Goal: Transaction & Acquisition: Purchase product/service

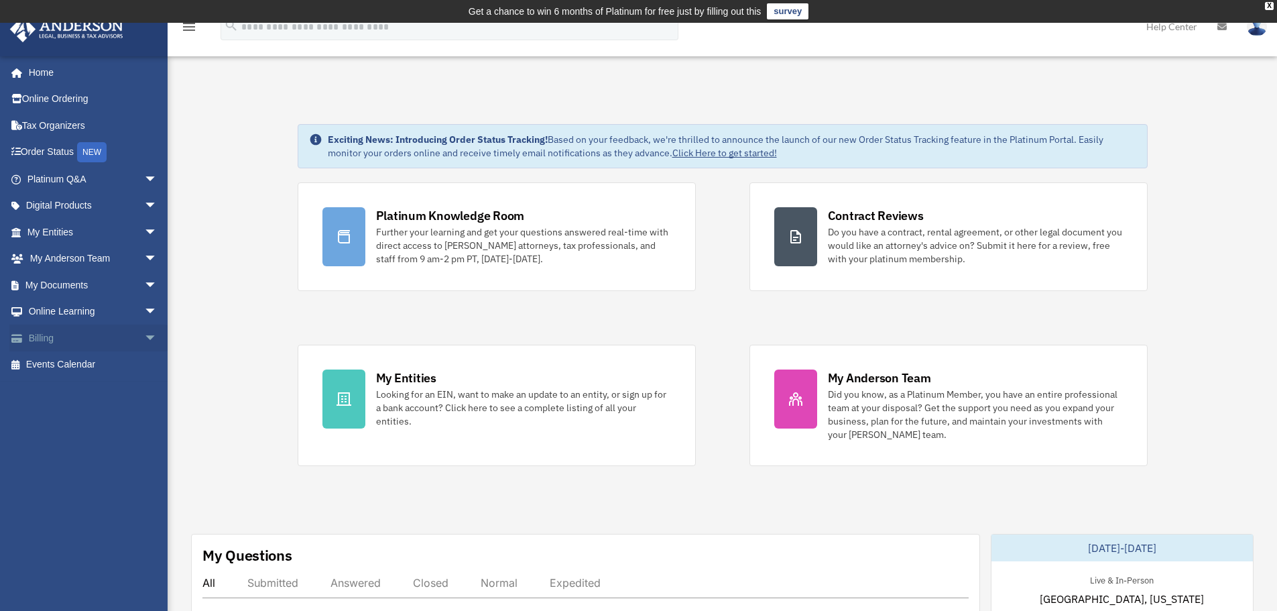
click at [144, 335] on span "arrow_drop_down" at bounding box center [157, 338] width 27 height 27
click at [90, 364] on link "$ Open Invoices" at bounding box center [98, 364] width 159 height 27
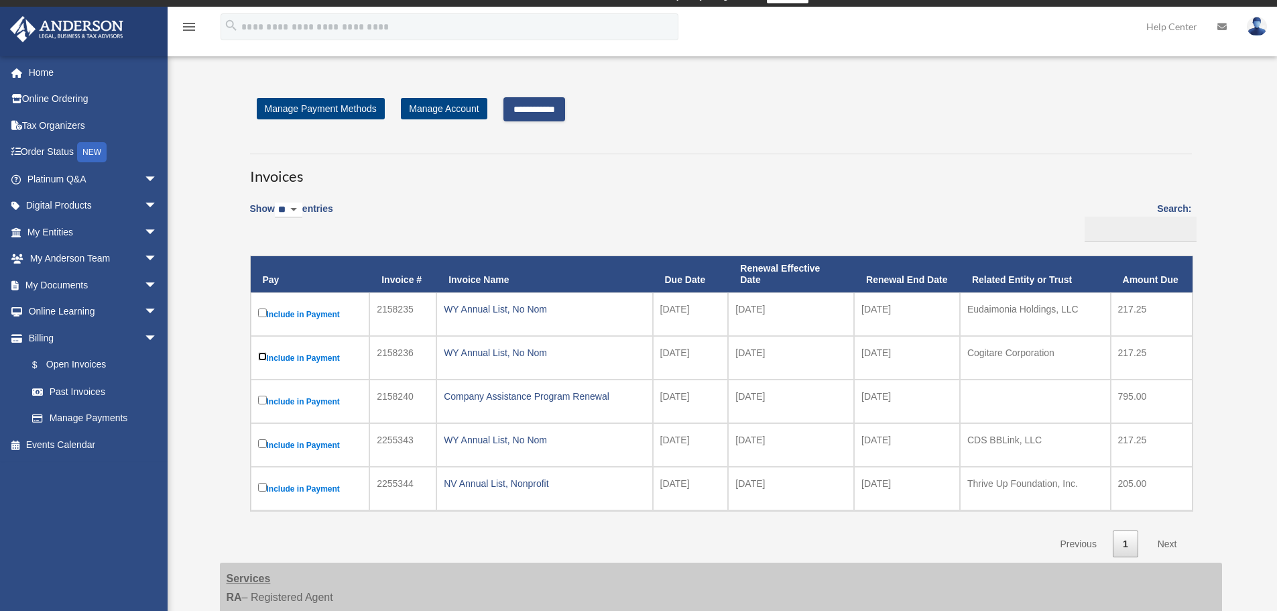
scroll to position [17, 0]
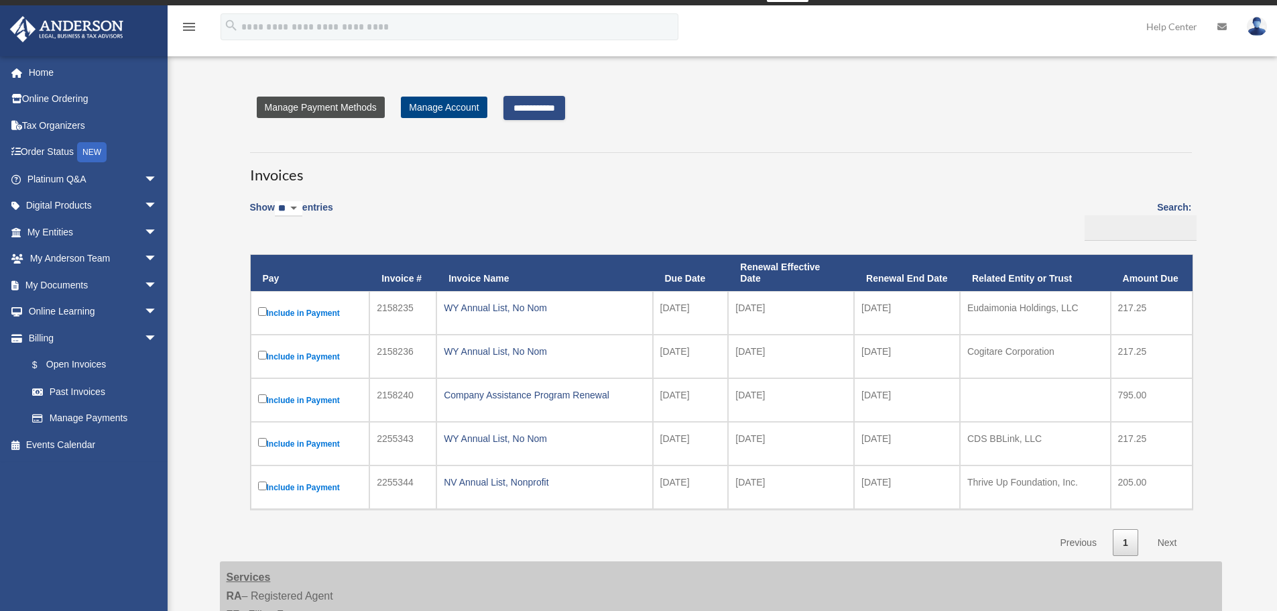
click at [304, 107] on link "Manage Payment Methods" at bounding box center [321, 107] width 128 height 21
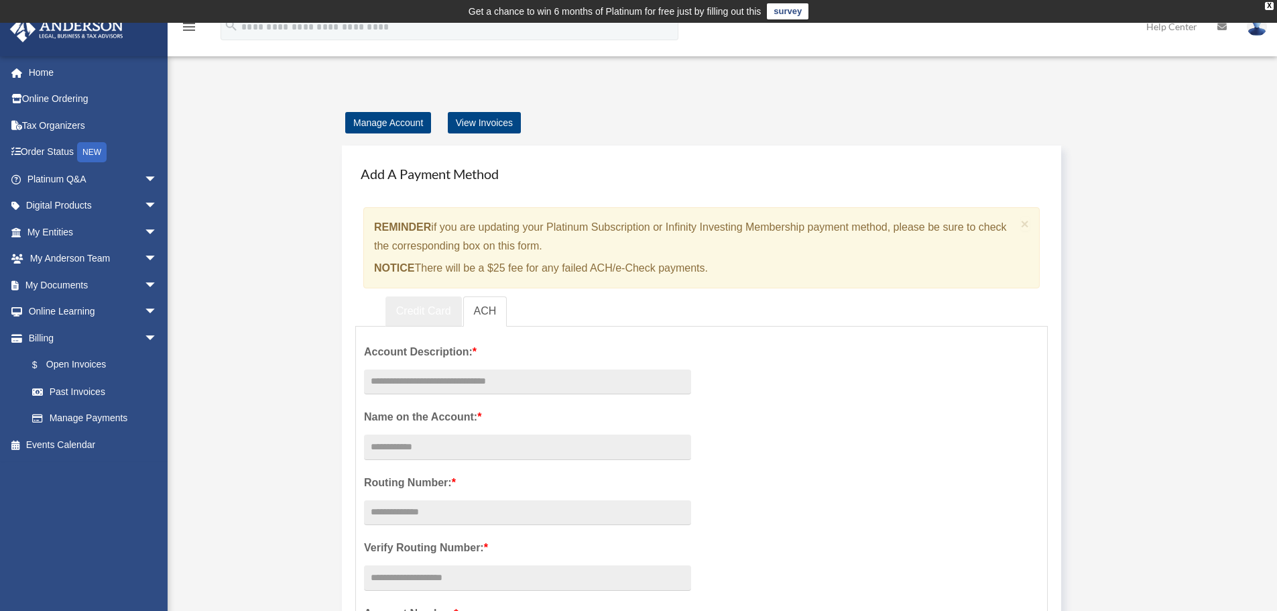
click at [413, 305] on link "Credit Card" at bounding box center [424, 311] width 76 height 30
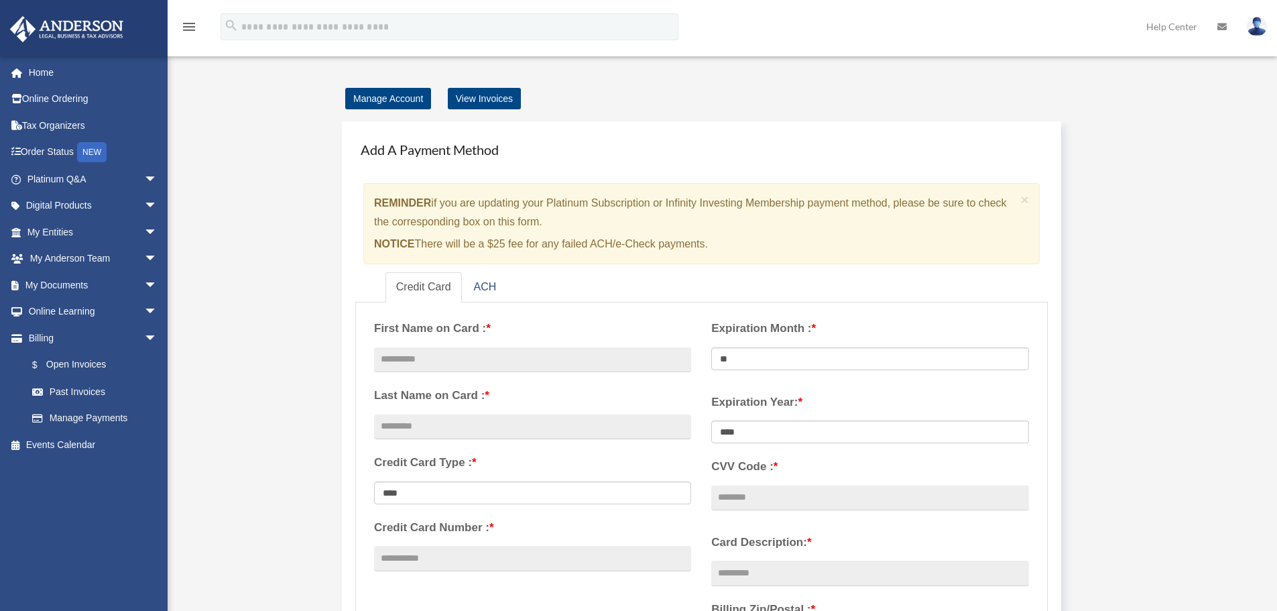
scroll to position [33, 0]
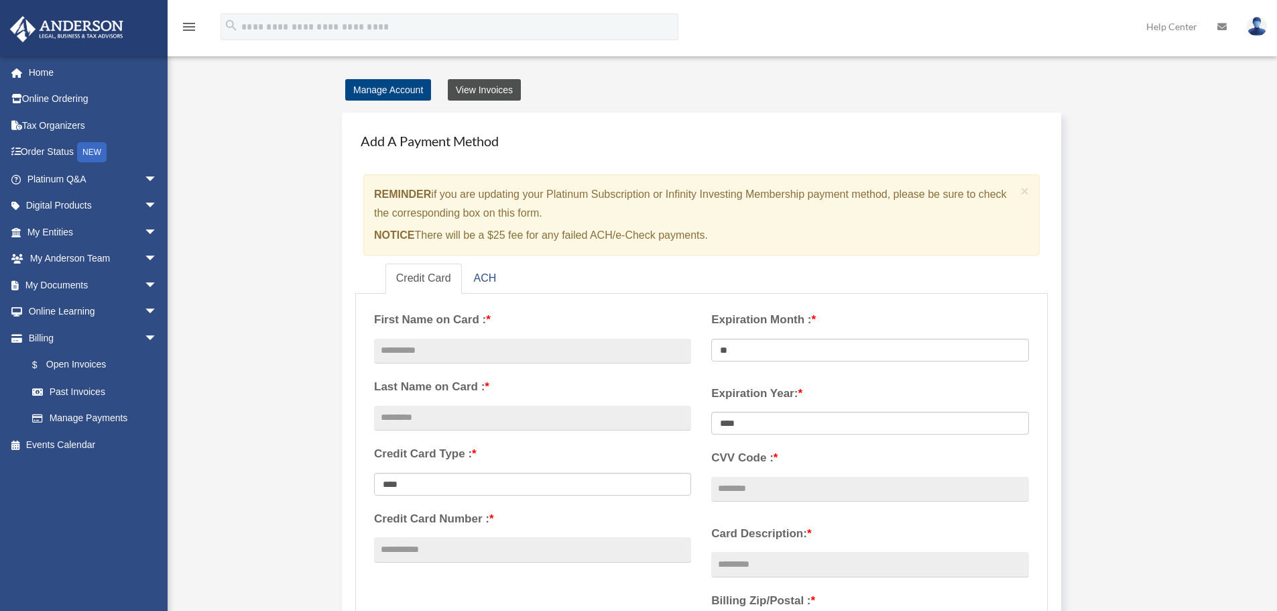
click at [498, 86] on link "View Invoices" at bounding box center [484, 89] width 73 height 21
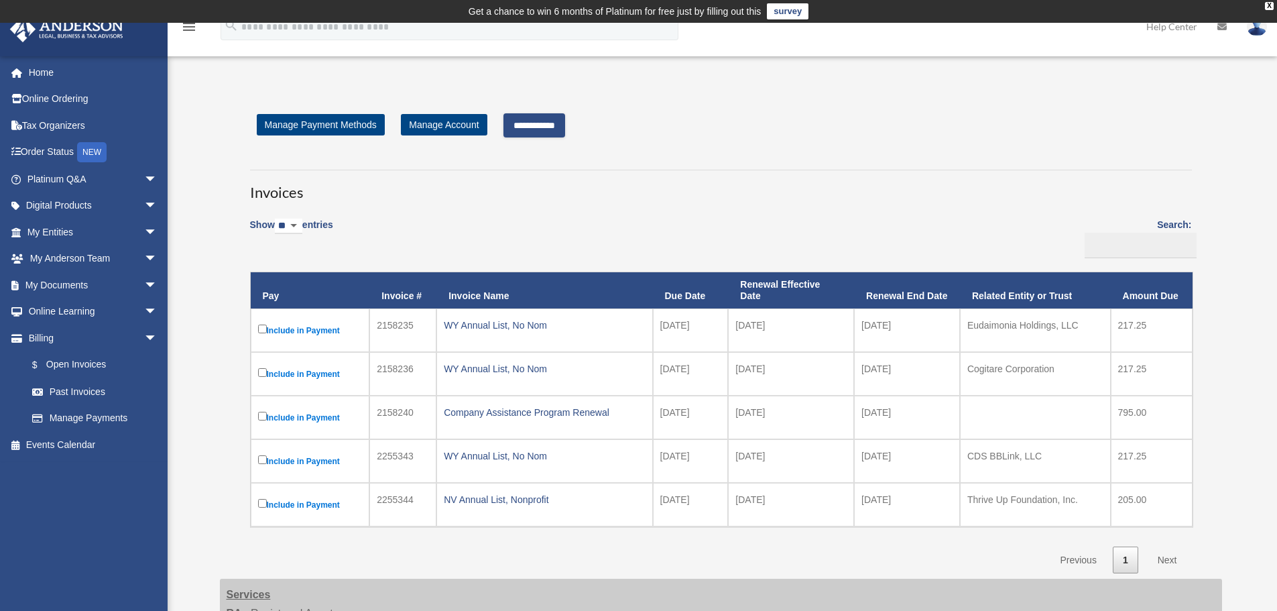
click at [562, 121] on input "**********" at bounding box center [535, 125] width 62 height 24
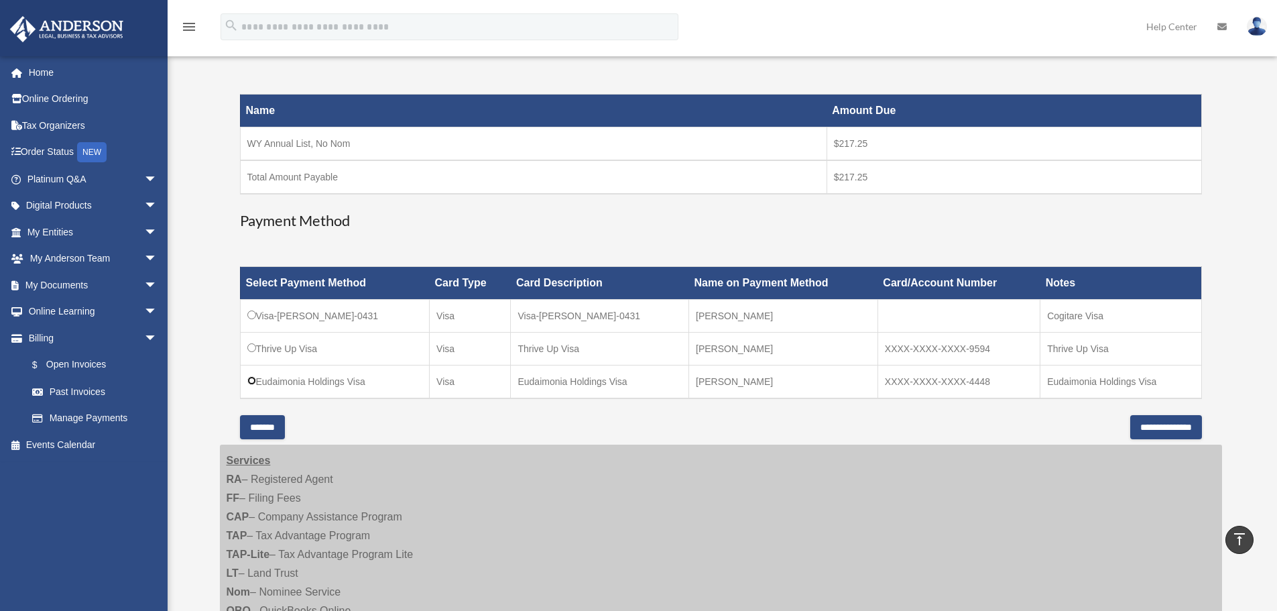
scroll to position [317, 0]
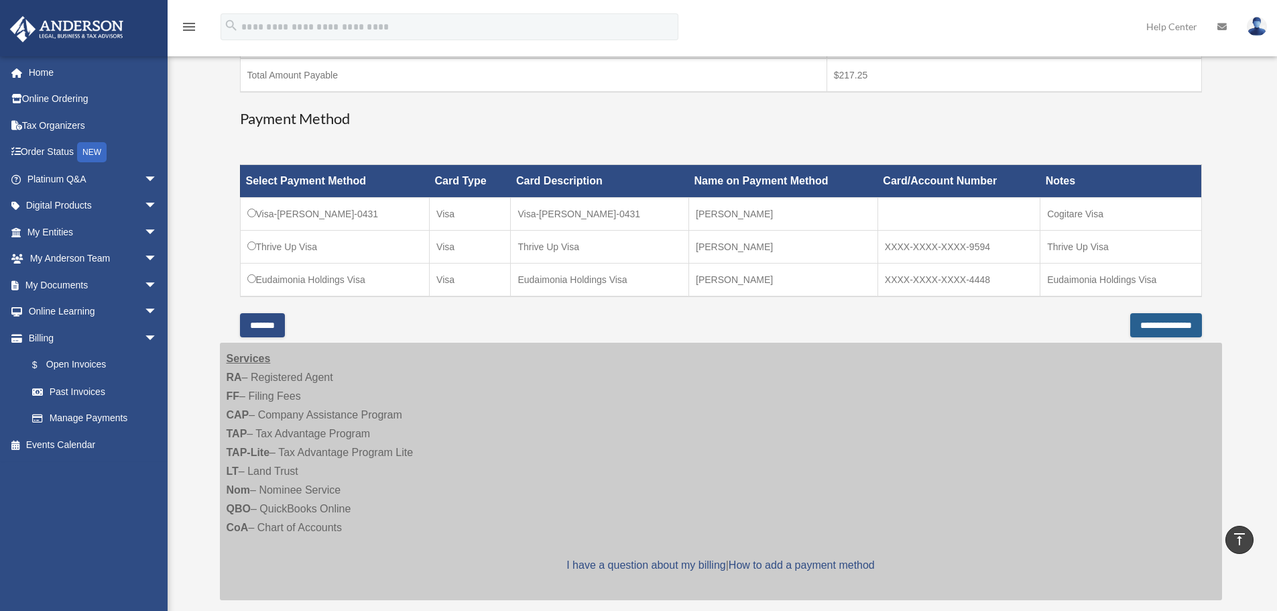
click at [1132, 325] on input "**********" at bounding box center [1167, 325] width 72 height 24
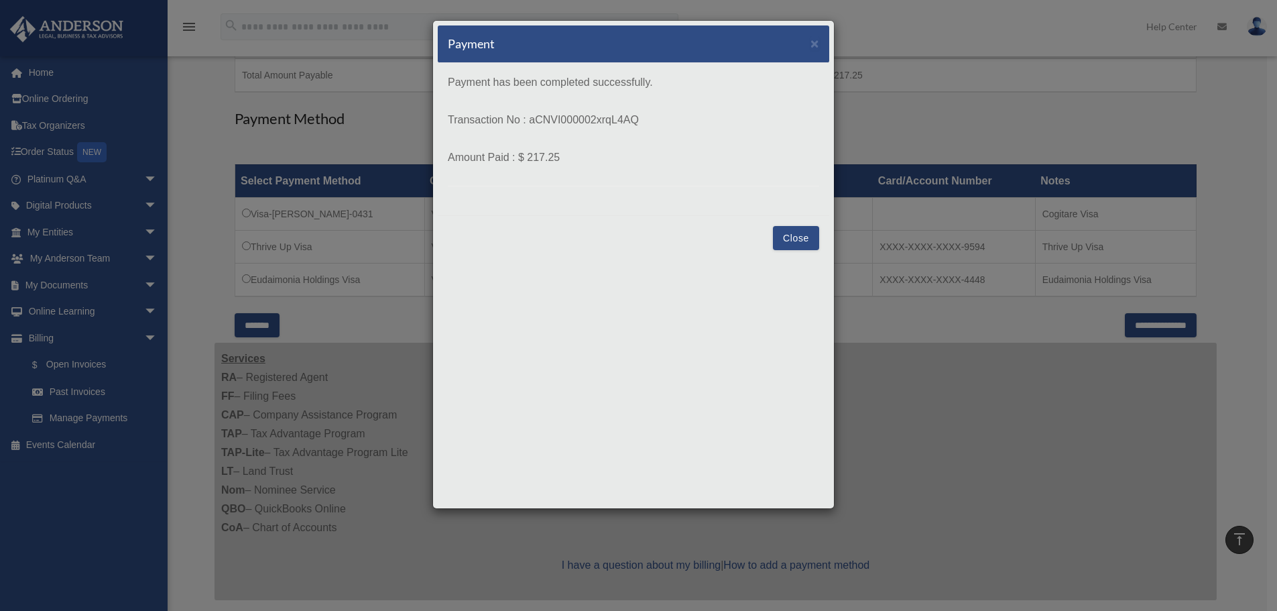
click at [1249, 94] on div "Payment × Payment has been completed successfully. Transaction No : aCNVI000002…" at bounding box center [638, 305] width 1277 height 611
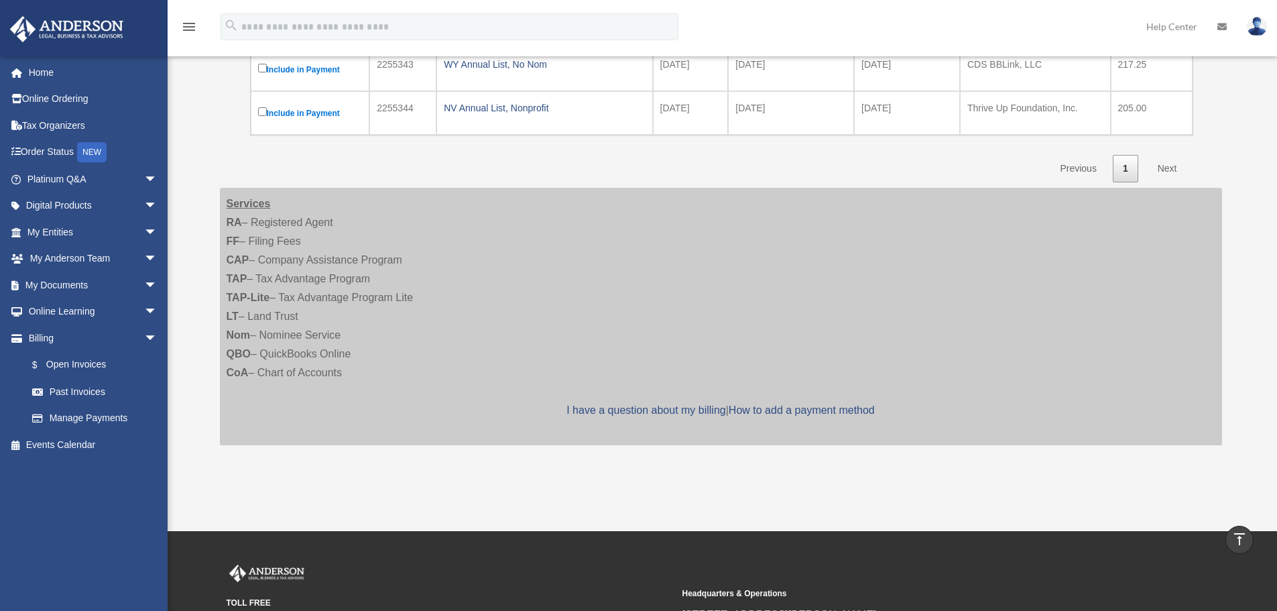
scroll to position [340, 0]
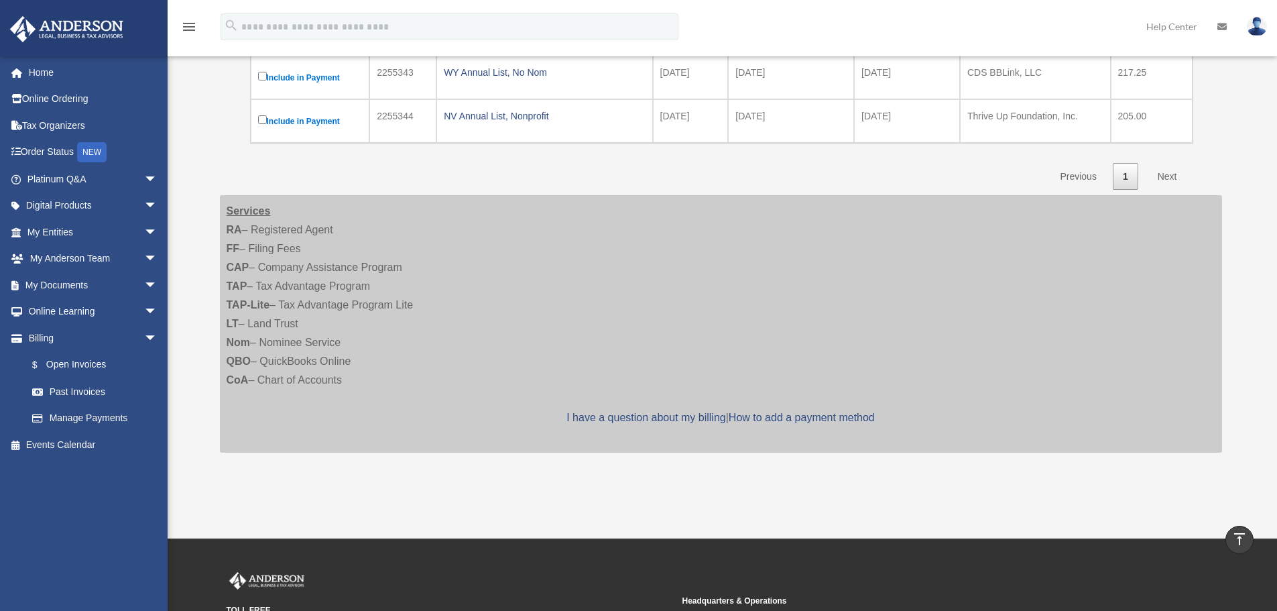
drag, startPoint x: 1275, startPoint y: 215, endPoint x: 1263, endPoint y: 298, distance: 83.5
click at [1263, 298] on div "Open Invoices mkdaley1@gmail.com Sign Out kathryn@cogitarecorp.com Home Online …" at bounding box center [638, 111] width 1277 height 754
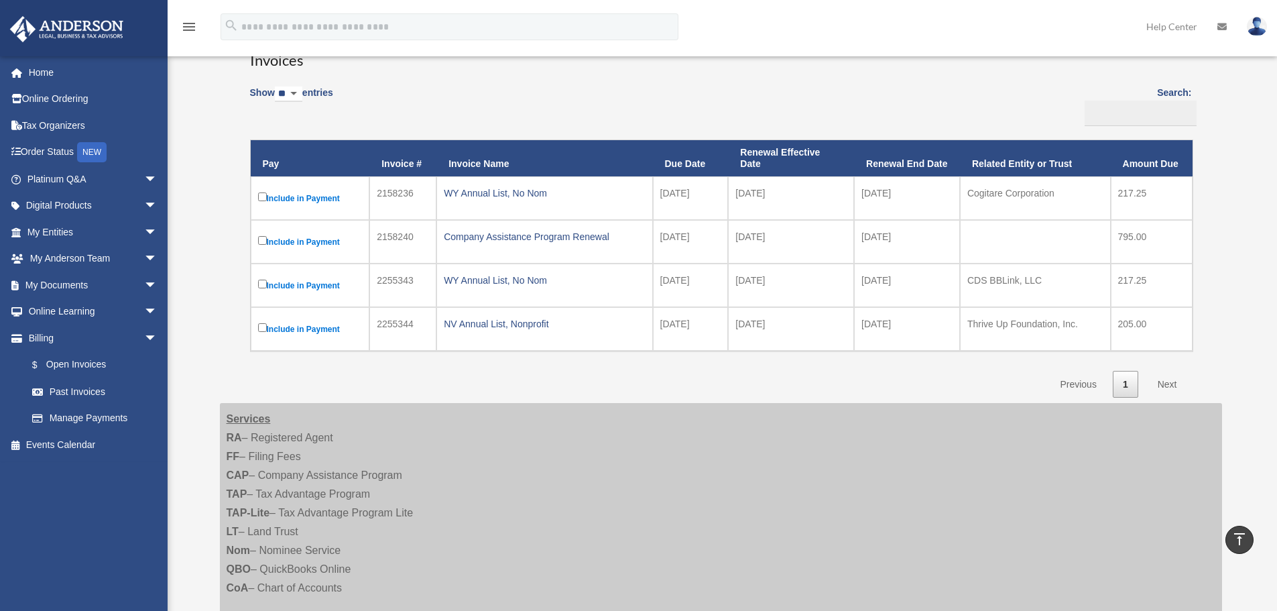
scroll to position [156, 0]
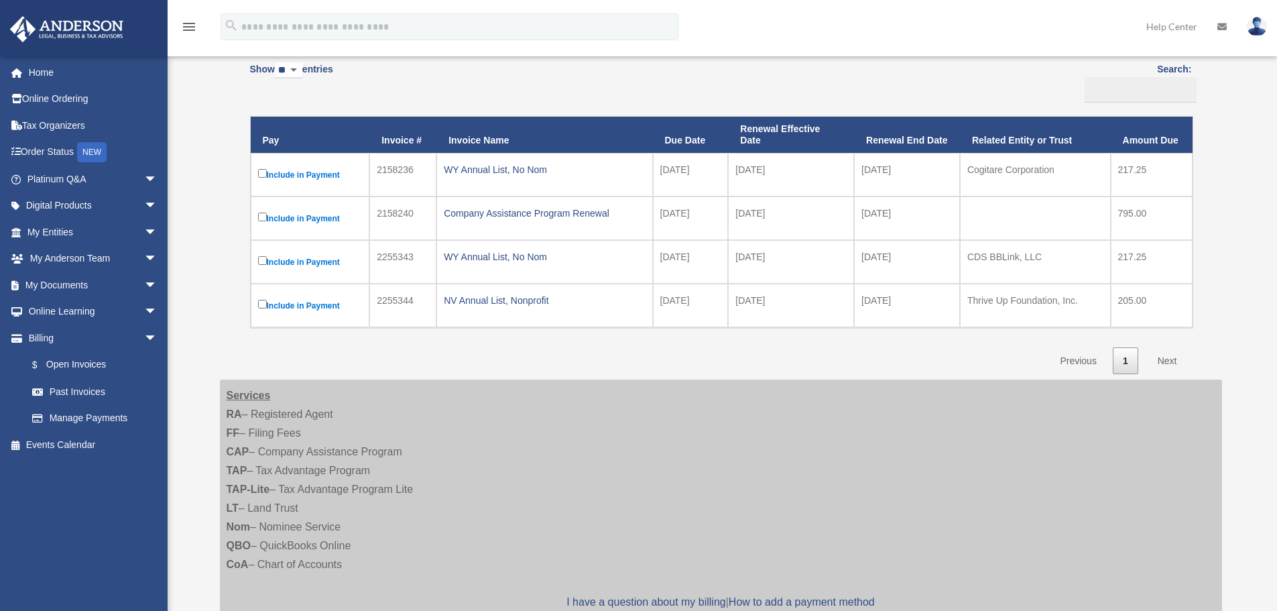
click at [1256, 156] on div "Open Invoices mkdaley1@gmail.com Sign Out kathryn@cogitarecorp.com Home Online …" at bounding box center [638, 295] width 1277 height 754
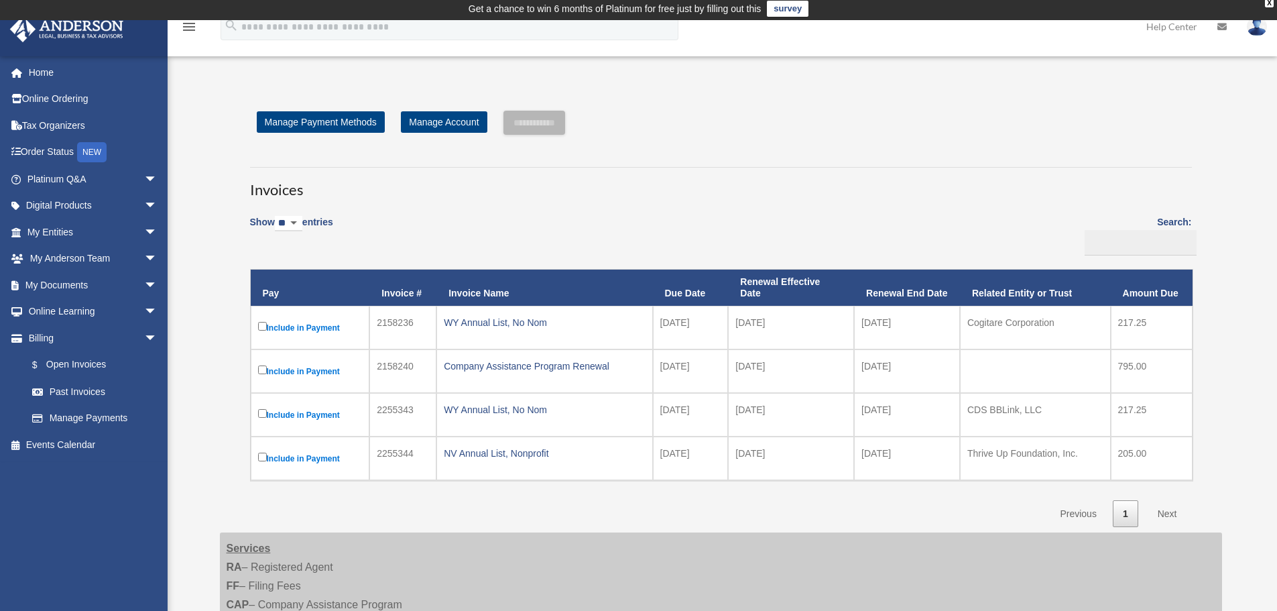
scroll to position [0, 0]
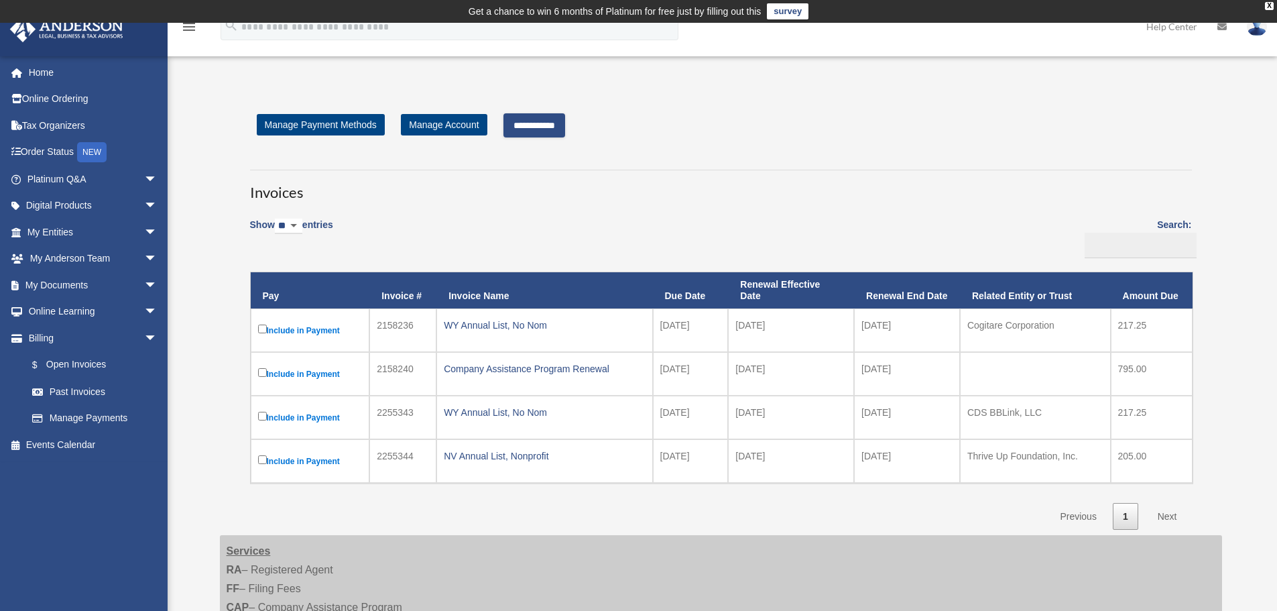
click at [565, 124] on input "**********" at bounding box center [535, 125] width 62 height 24
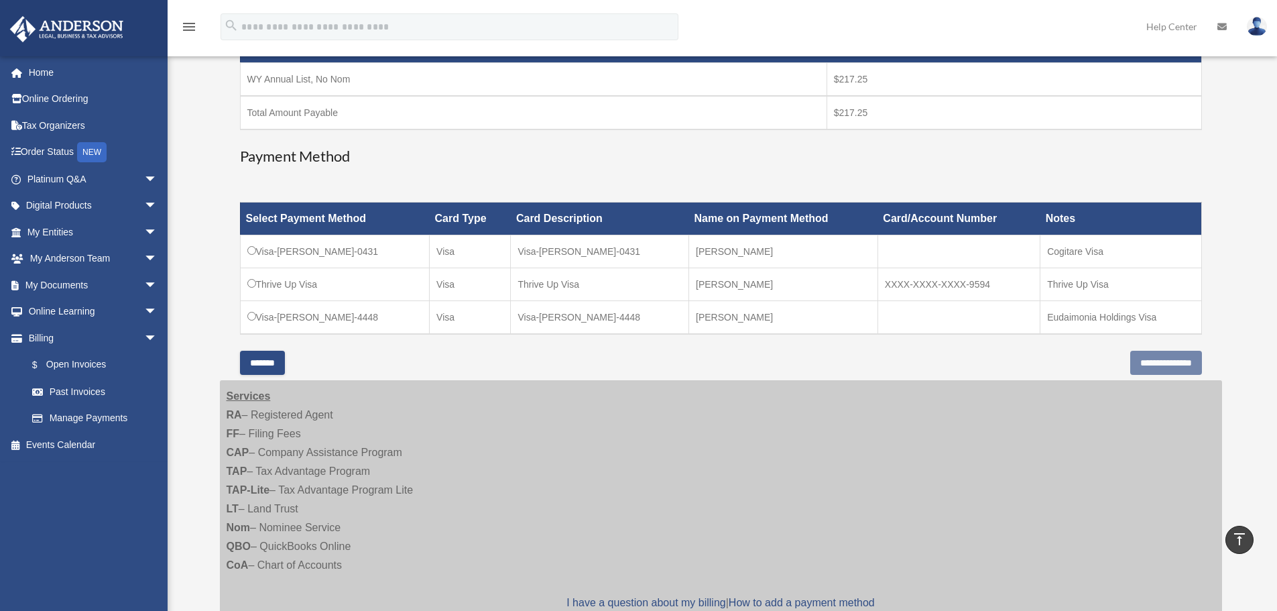
scroll to position [274, 0]
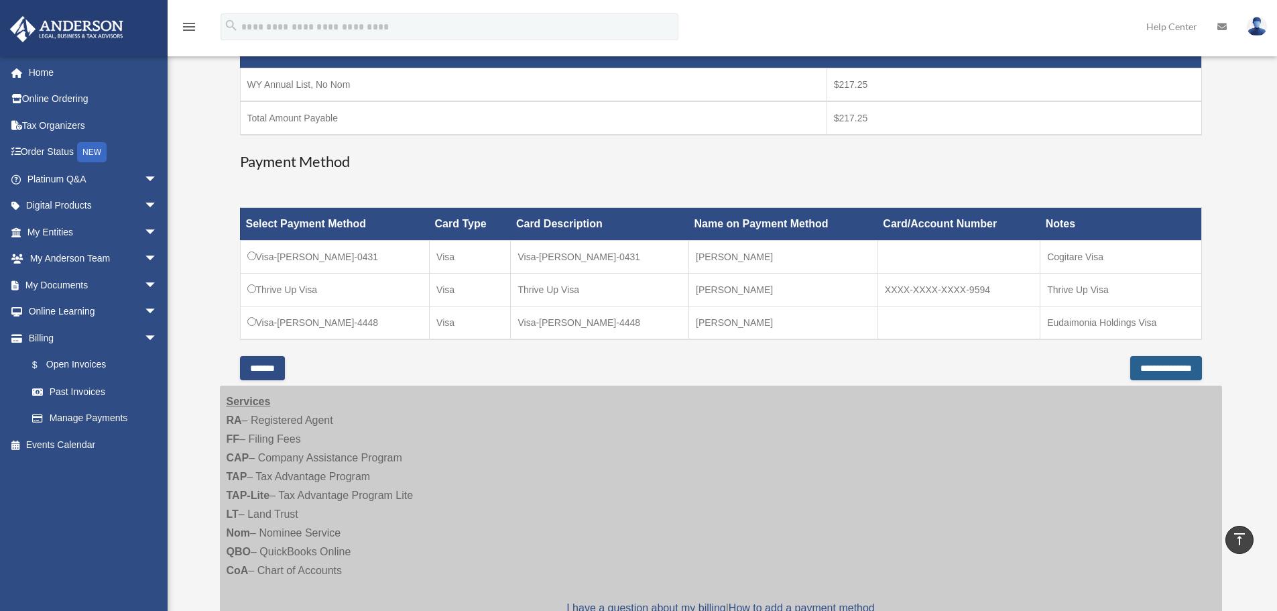
click at [1165, 369] on input "**********" at bounding box center [1167, 368] width 72 height 24
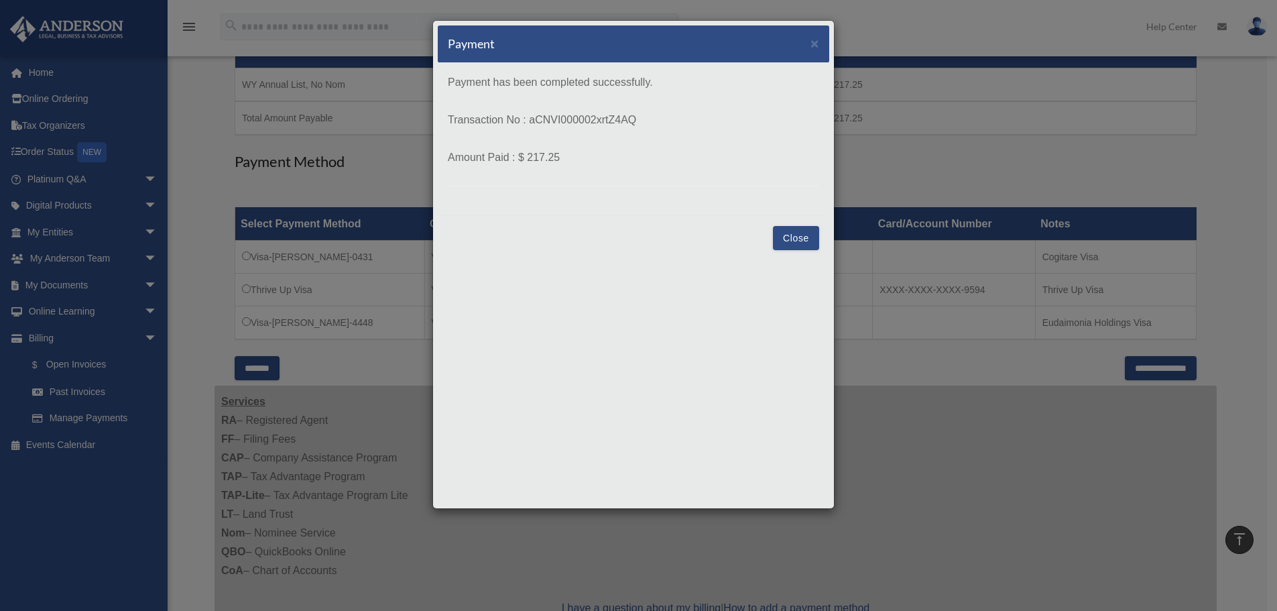
click at [814, 238] on button "Close" at bounding box center [796, 238] width 46 height 24
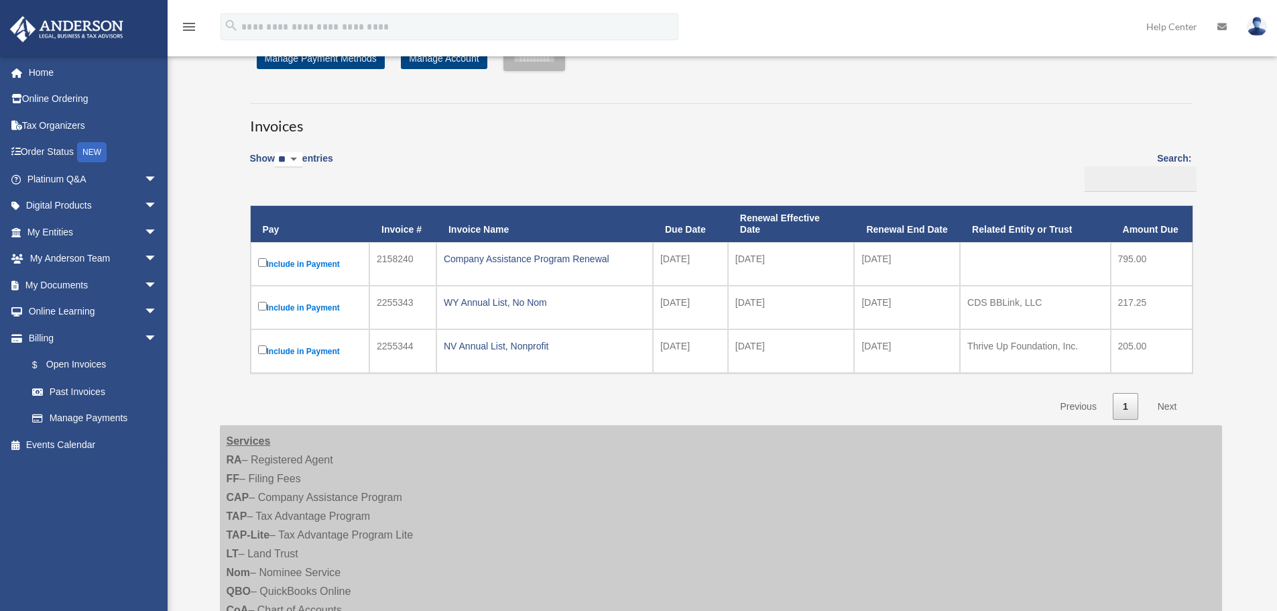
scroll to position [61, 0]
